Goal: Information Seeking & Learning: Compare options

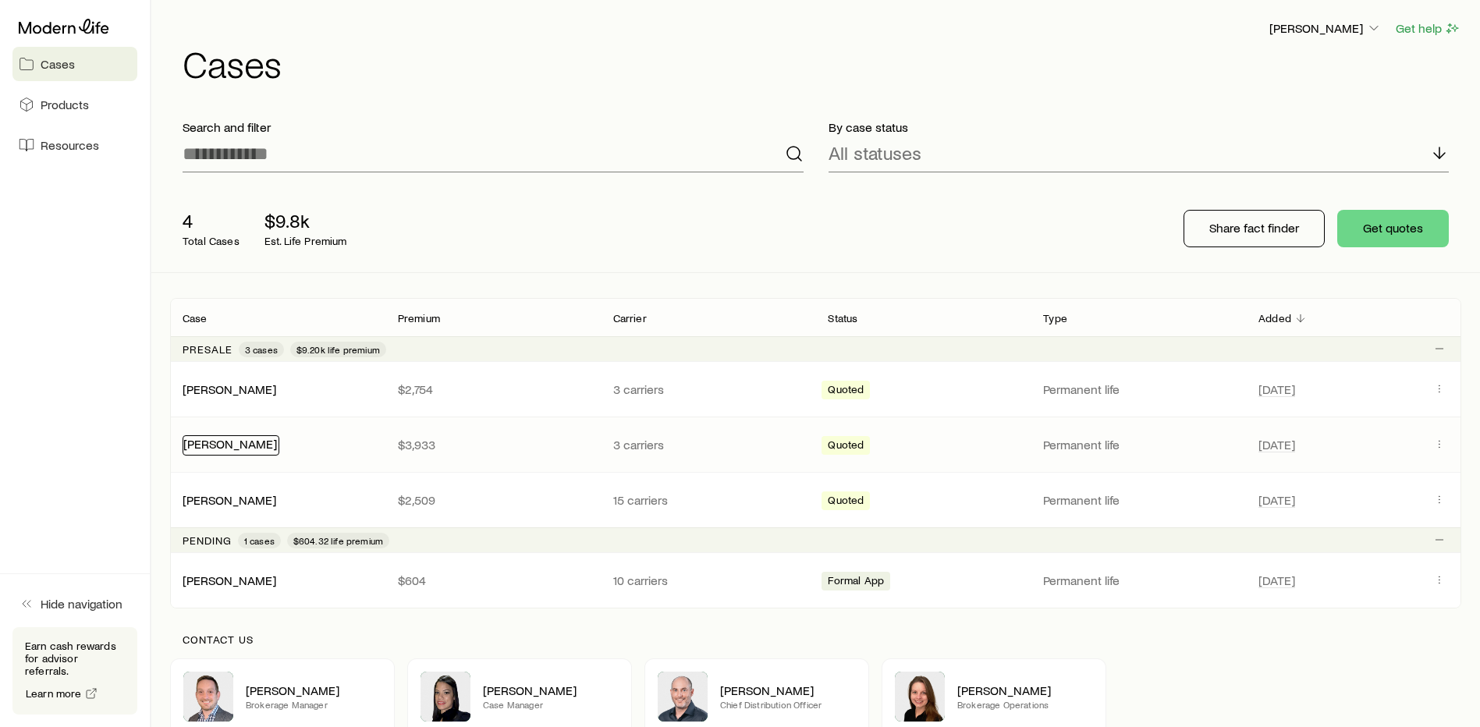
click at [225, 446] on link "[PERSON_NAME]" at bounding box center [230, 443] width 94 height 15
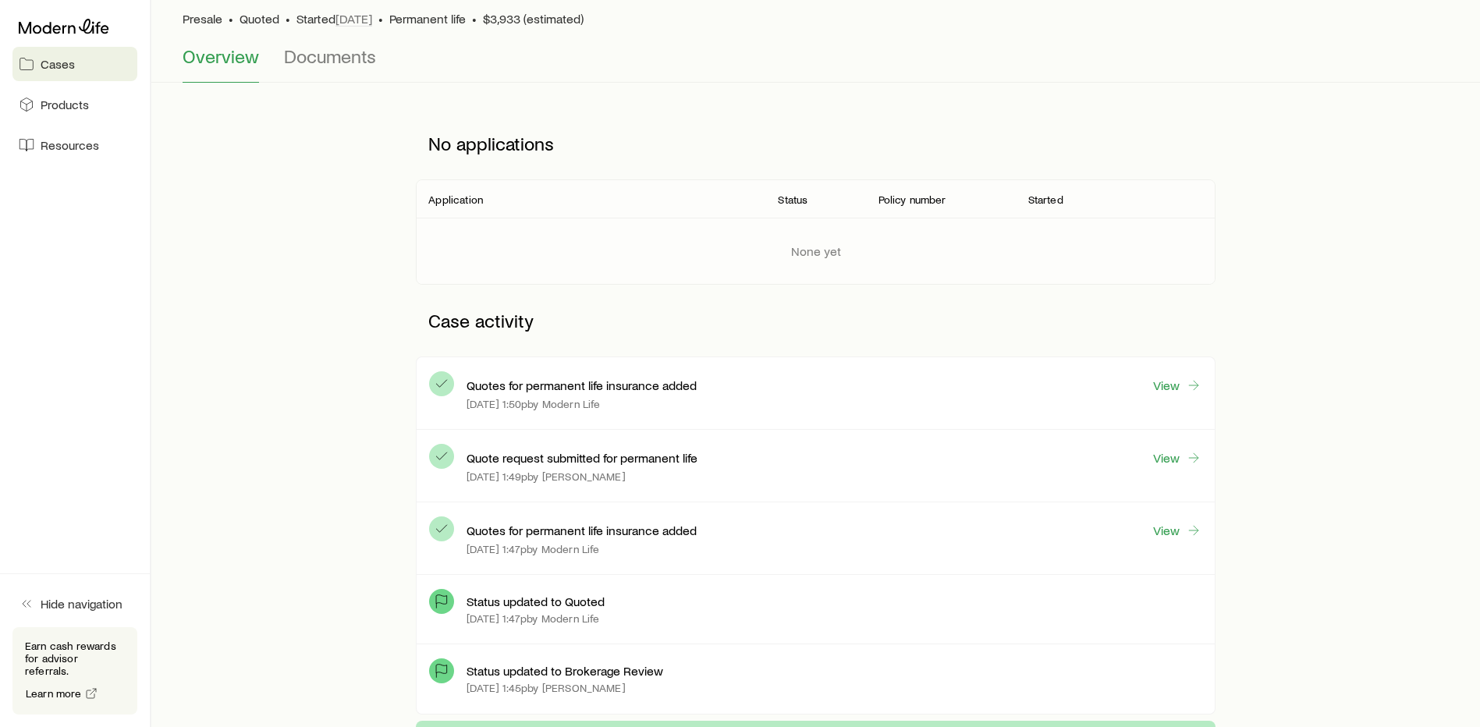
scroll to position [78, 0]
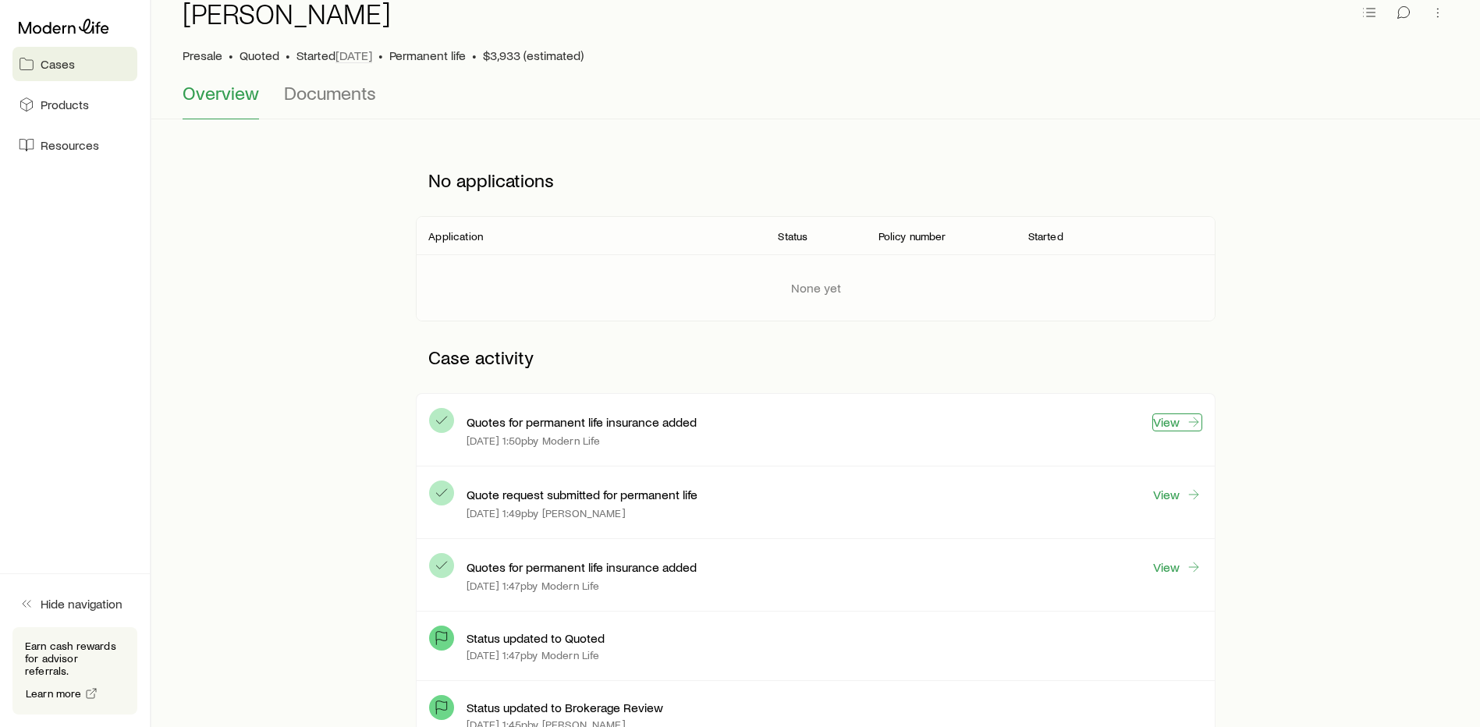
click at [1186, 423] on icon at bounding box center [1194, 422] width 16 height 16
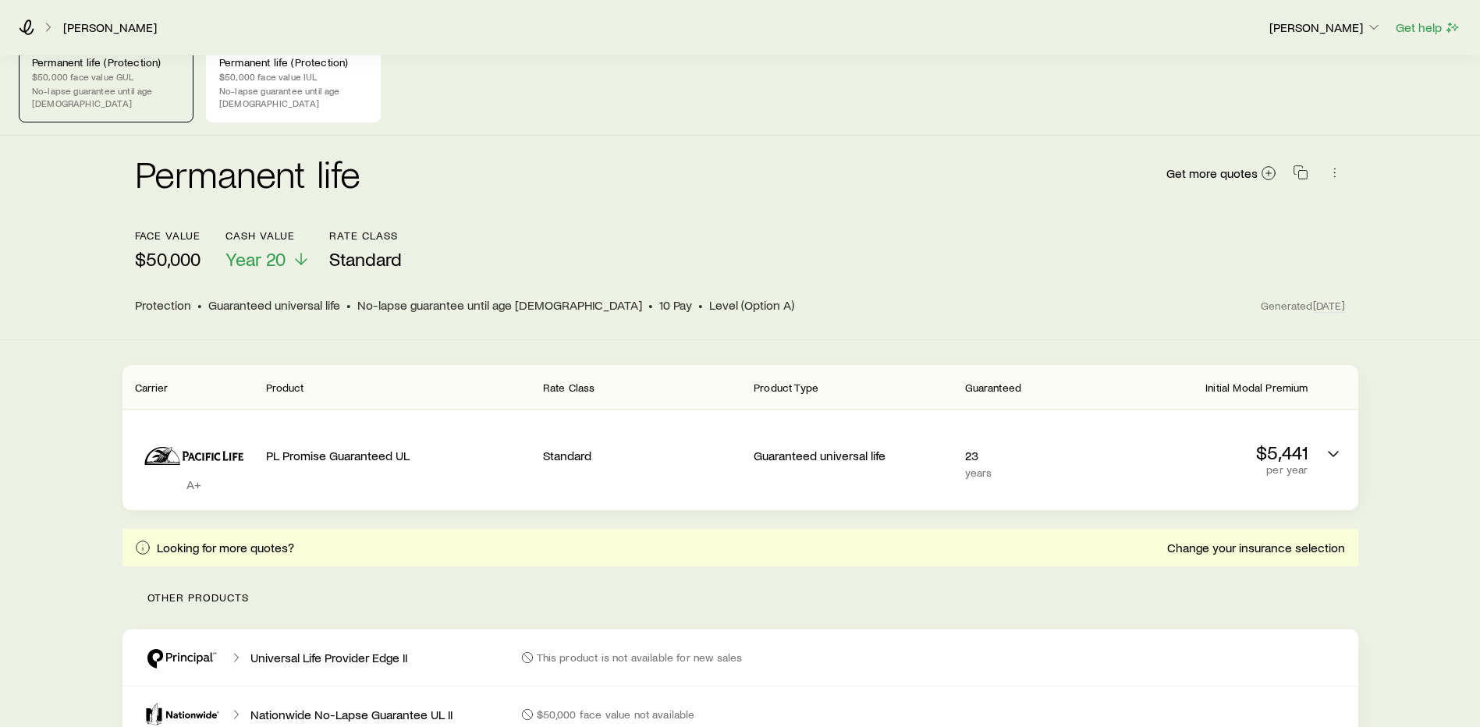
scroll to position [15, 0]
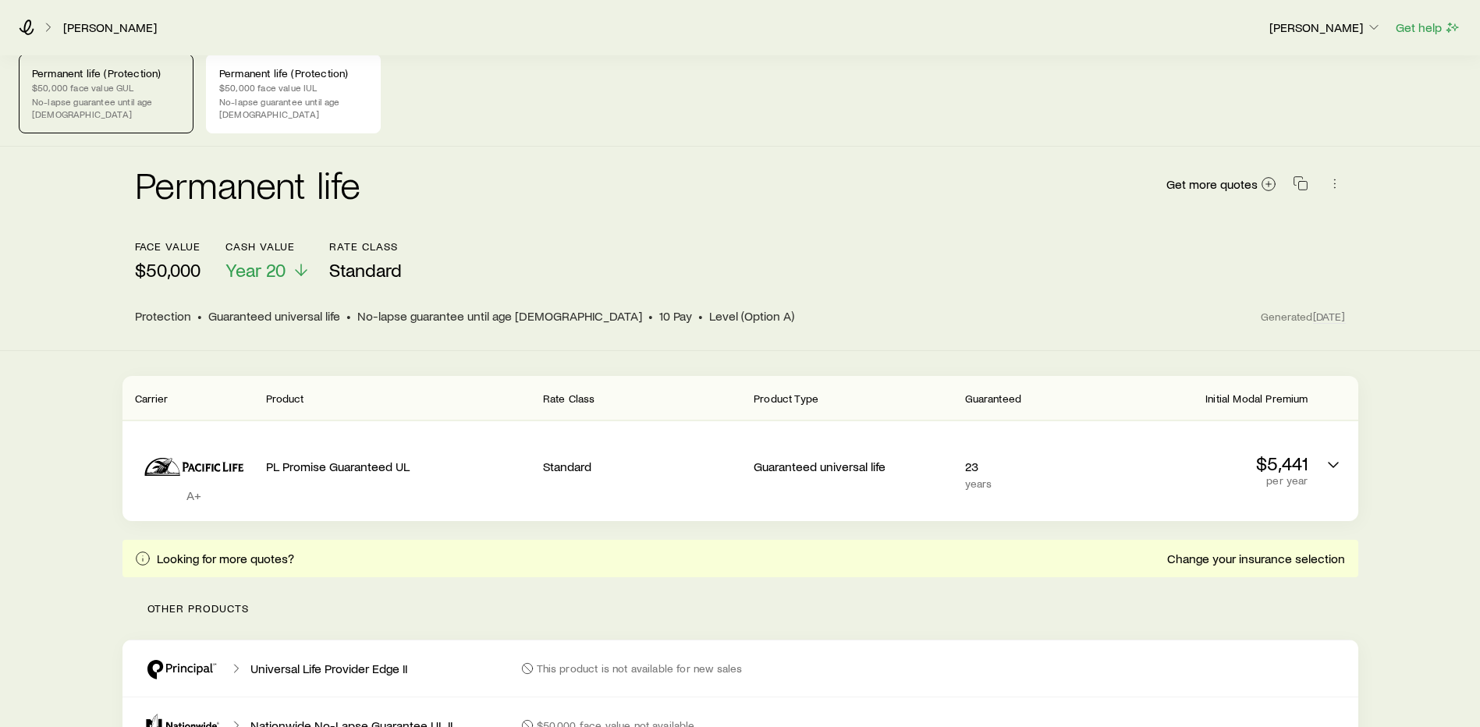
click at [137, 88] on p "$50,000 face value GUL" at bounding box center [106, 87] width 148 height 12
click at [281, 91] on p "$50,000 face value IUL" at bounding box center [293, 87] width 148 height 12
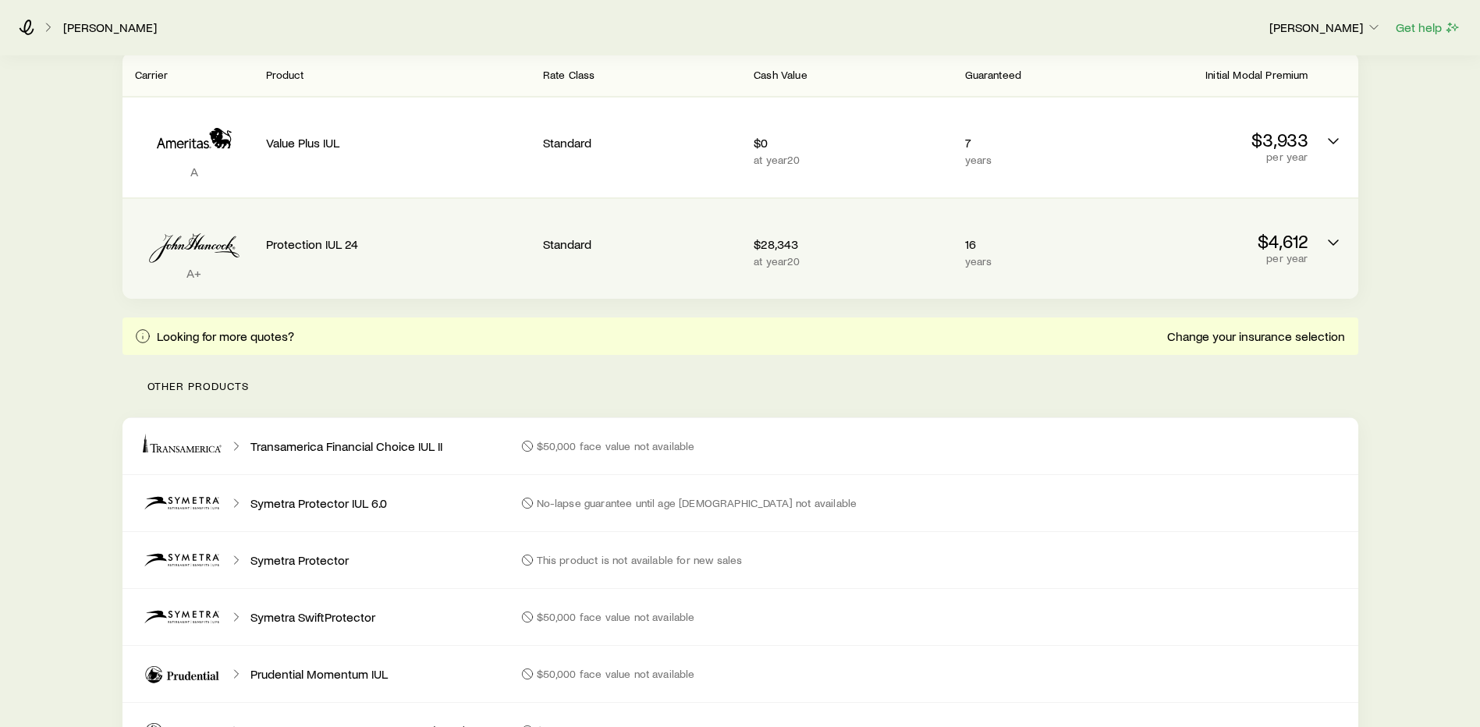
scroll to position [390, 0]
